Goal: Task Accomplishment & Management: Use online tool/utility

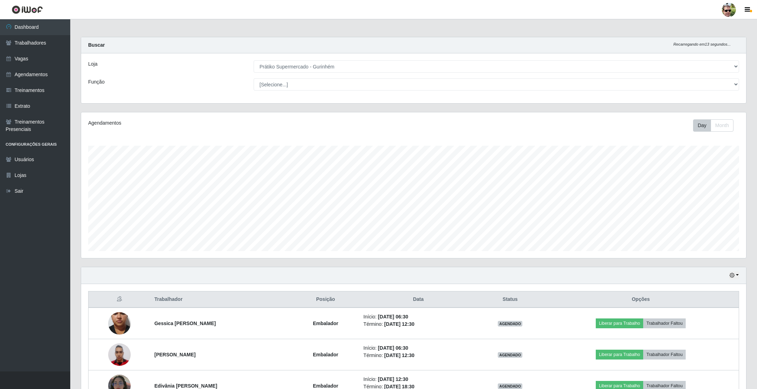
select select "176"
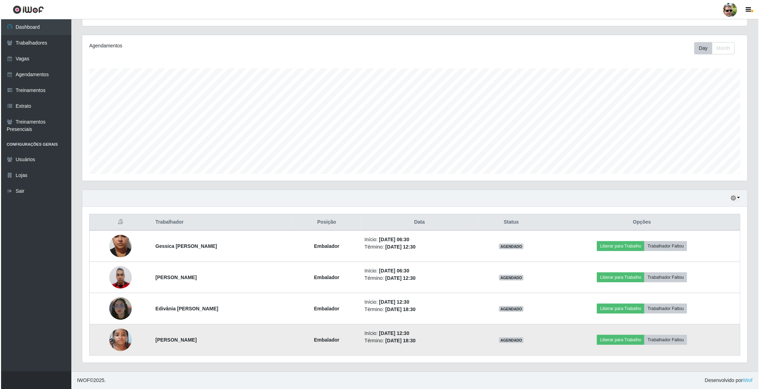
scroll to position [147, 665]
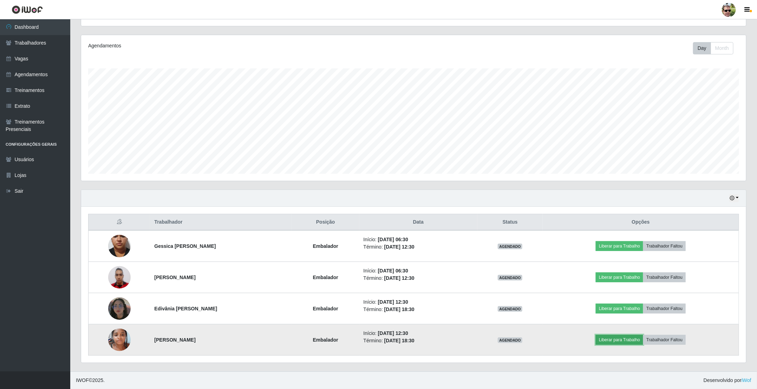
click at [625, 336] on button "Liberar para Trabalho" at bounding box center [619, 340] width 47 height 10
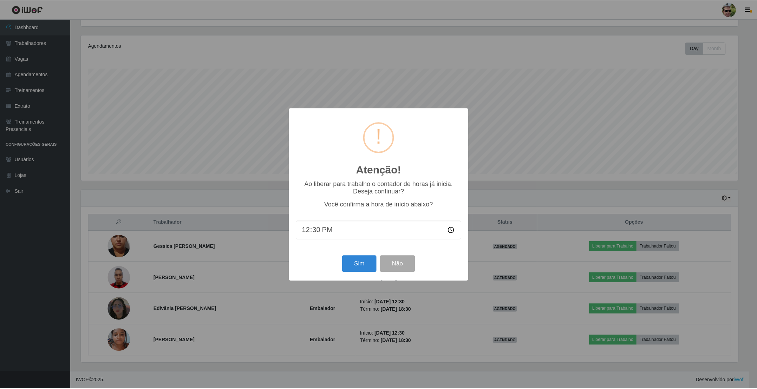
scroll to position [147, 659]
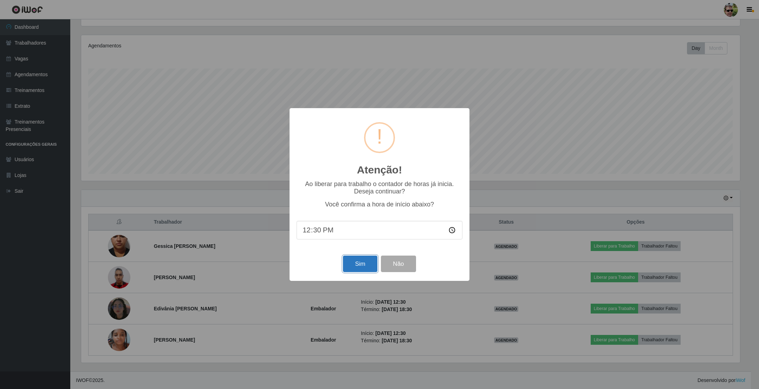
click at [358, 268] on button "Sim" at bounding box center [360, 264] width 34 height 17
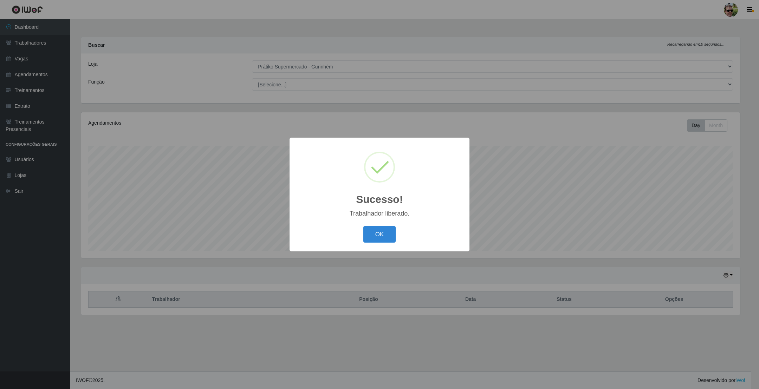
click at [363, 226] on button "OK" at bounding box center [379, 234] width 33 height 17
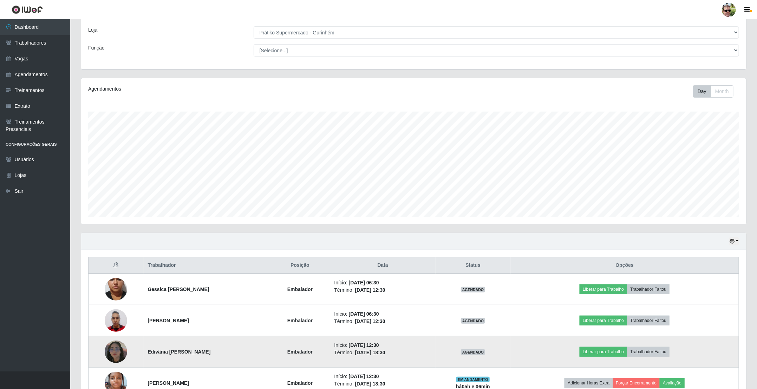
scroll to position [79, 0]
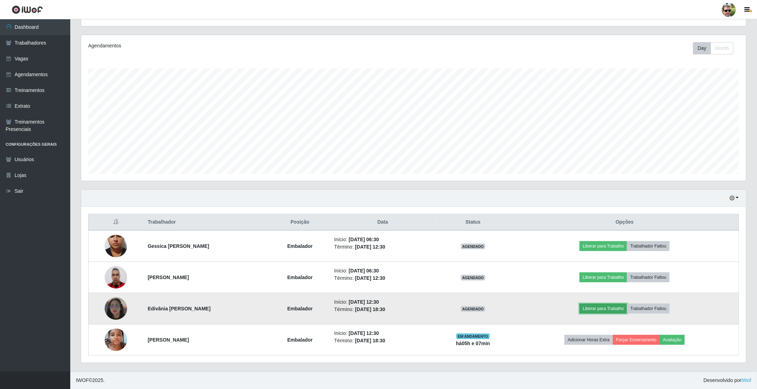
click at [613, 307] on button "Liberar para Trabalho" at bounding box center [603, 309] width 47 height 10
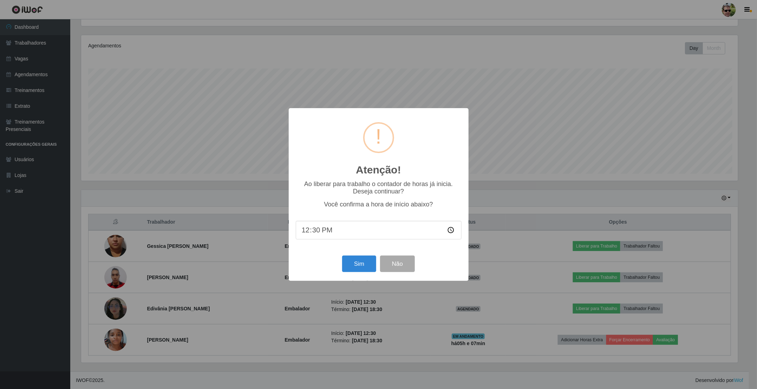
scroll to position [147, 659]
click at [366, 262] on button "Sim" at bounding box center [360, 264] width 34 height 17
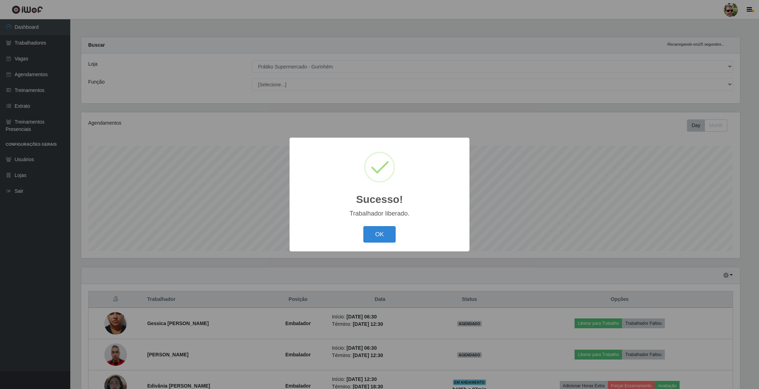
click at [363, 226] on button "OK" at bounding box center [379, 234] width 33 height 17
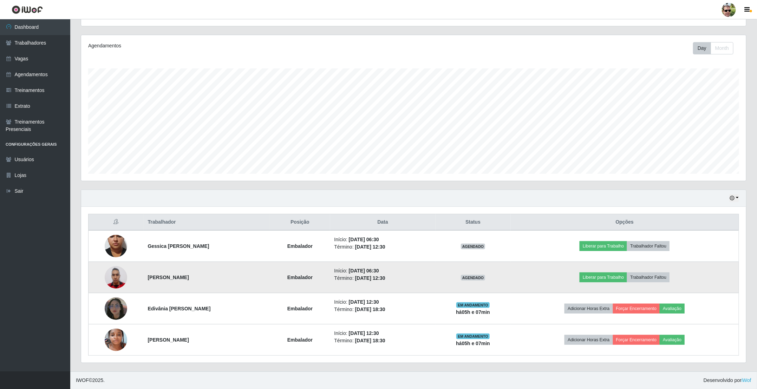
scroll to position [79, 0]
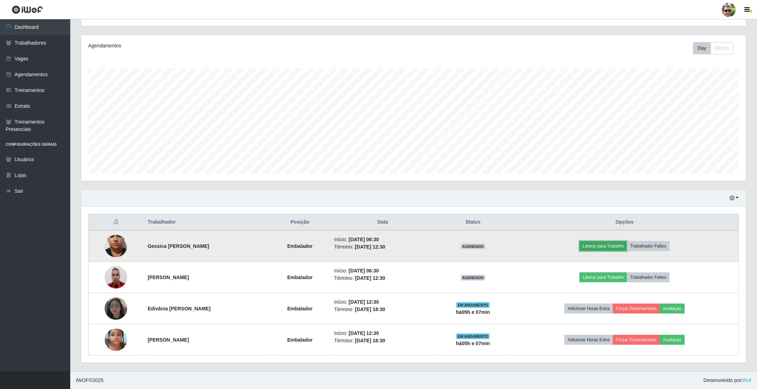
click at [608, 247] on button "Liberar para Trabalho" at bounding box center [603, 246] width 47 height 10
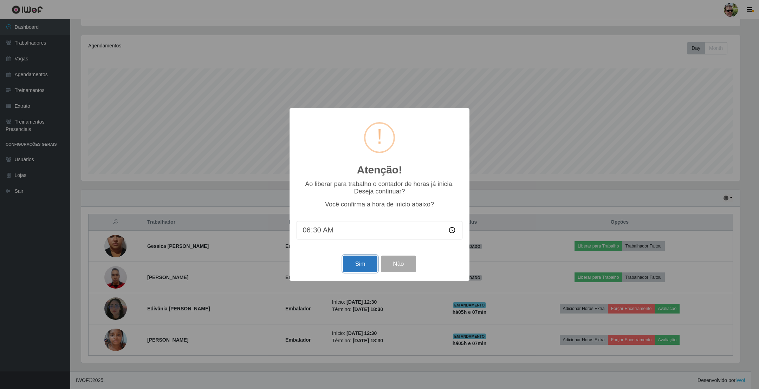
click at [353, 263] on button "Sim" at bounding box center [360, 264] width 34 height 17
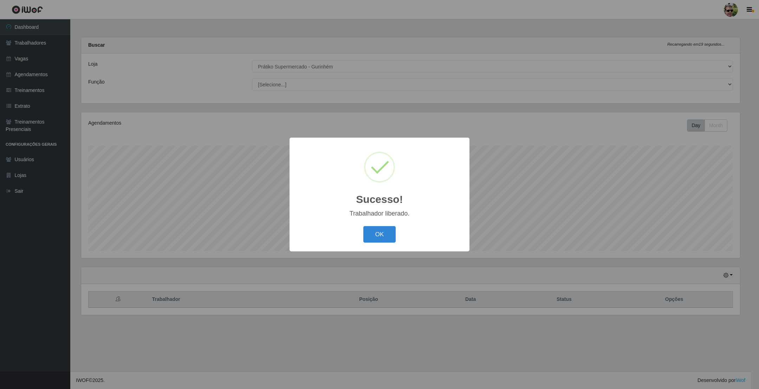
click at [363, 226] on button "OK" at bounding box center [379, 234] width 33 height 17
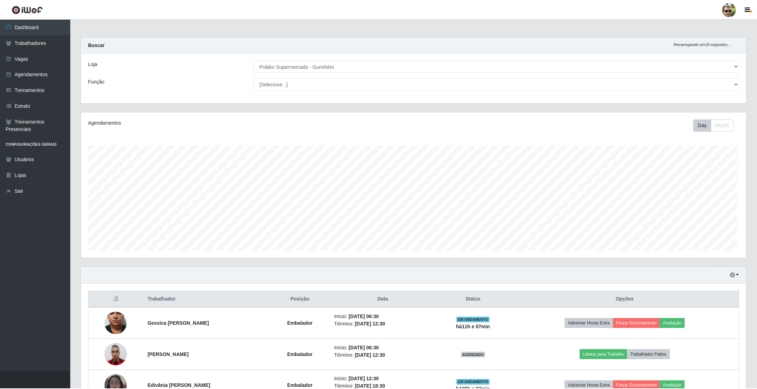
scroll to position [0, 0]
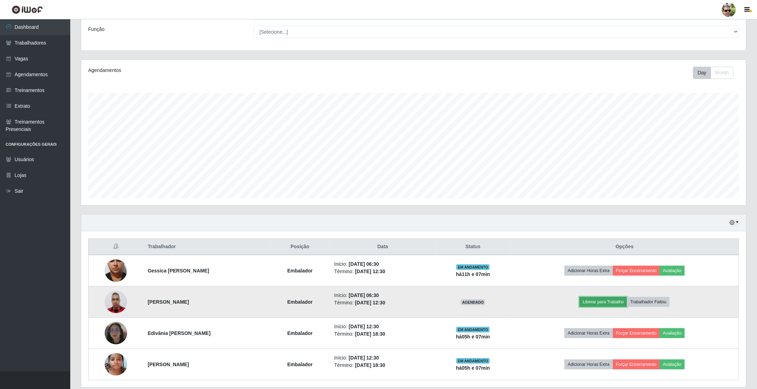
click at [602, 305] on button "Liberar para Trabalho" at bounding box center [603, 302] width 47 height 10
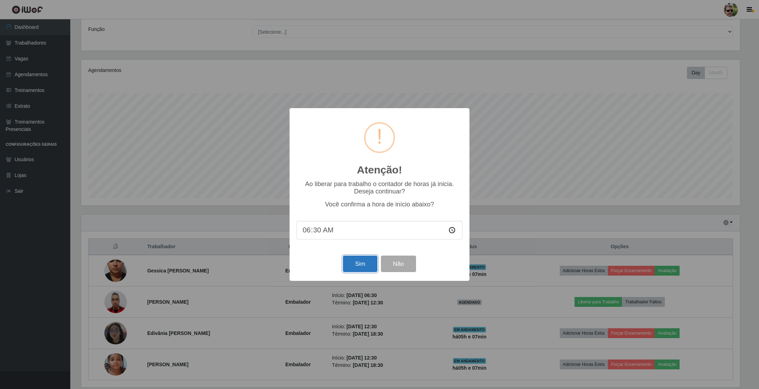
click at [353, 269] on button "Sim" at bounding box center [360, 264] width 34 height 17
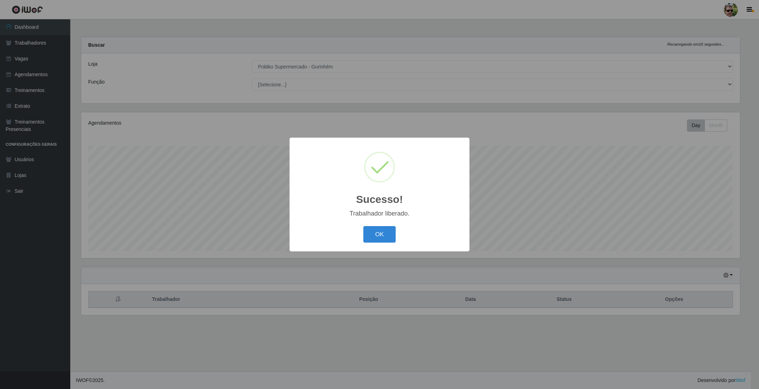
click at [363, 226] on button "OK" at bounding box center [379, 234] width 33 height 17
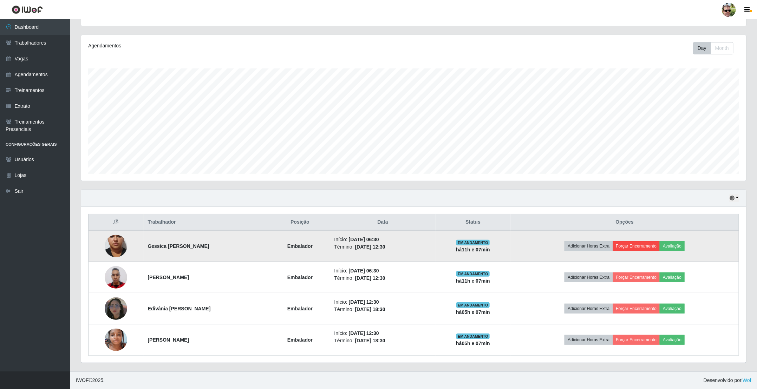
drag, startPoint x: 648, startPoint y: 239, endPoint x: 646, endPoint y: 243, distance: 4.2
click at [647, 240] on td "Adicionar Horas Extra Forçar Encerramento Avaliação" at bounding box center [625, 247] width 228 height 32
click at [645, 245] on button "Forçar Encerramento" at bounding box center [636, 246] width 47 height 10
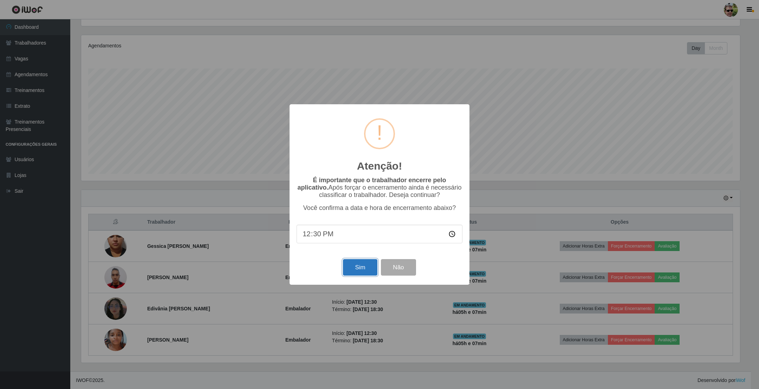
click at [345, 268] on button "Sim" at bounding box center [360, 267] width 34 height 17
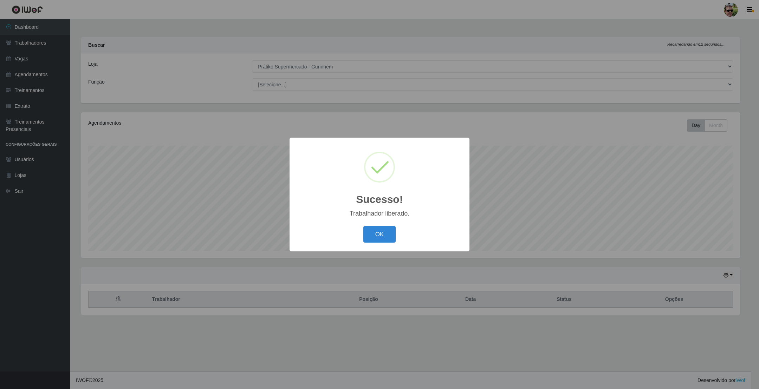
click at [363, 226] on button "OK" at bounding box center [379, 234] width 33 height 17
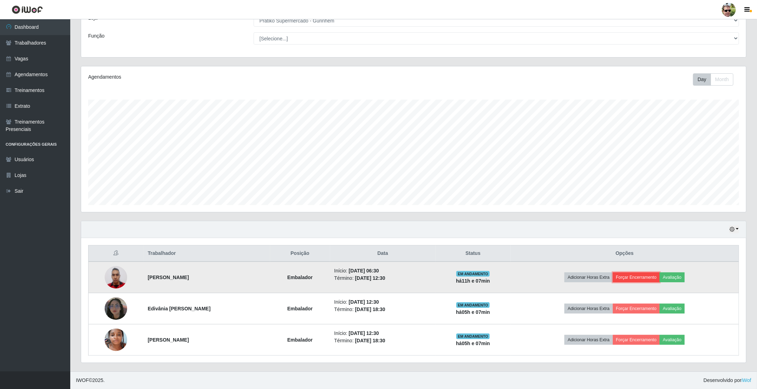
click at [642, 277] on button "Forçar Encerramento" at bounding box center [636, 278] width 47 height 10
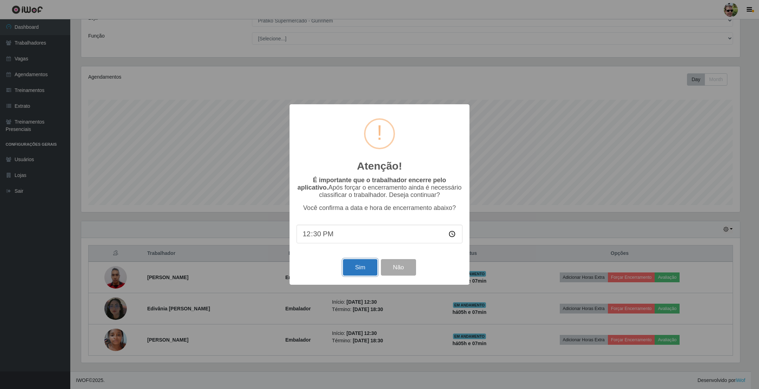
click at [354, 267] on button "Sim" at bounding box center [360, 267] width 34 height 17
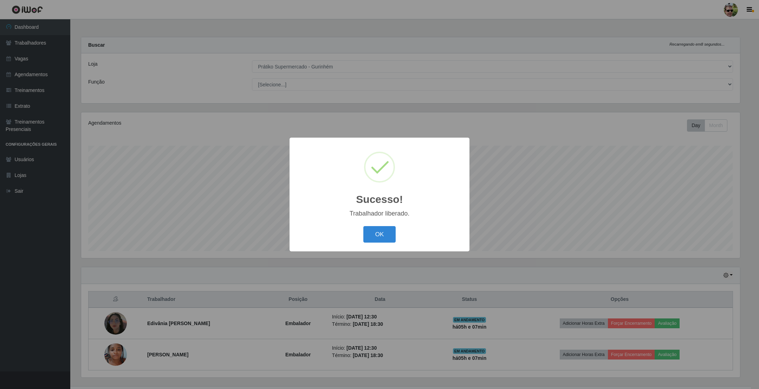
click at [363, 226] on button "OK" at bounding box center [379, 234] width 33 height 17
